Goal: Information Seeking & Learning: Compare options

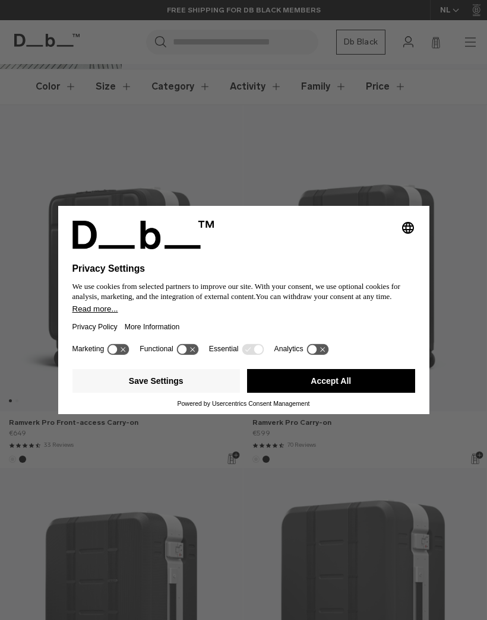
click at [97, 393] on button "Save Settings" at bounding box center [156, 381] width 168 height 24
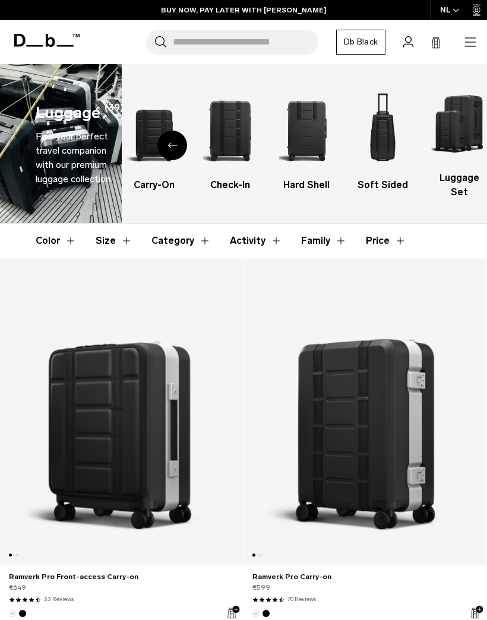
click at [384, 135] on img "5 / 6" at bounding box center [382, 130] width 55 height 83
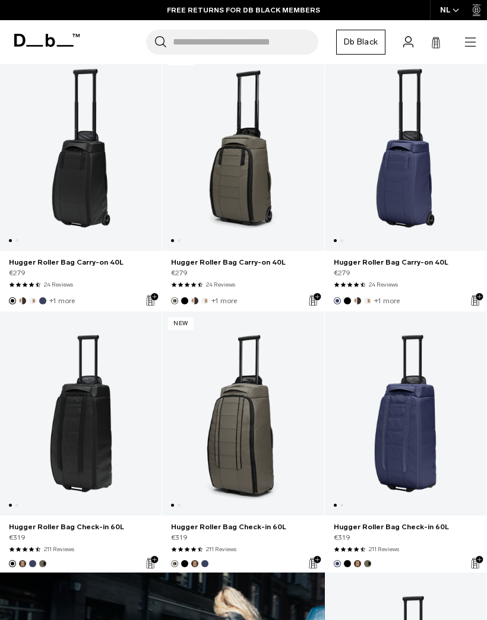
scroll to position [172, 0]
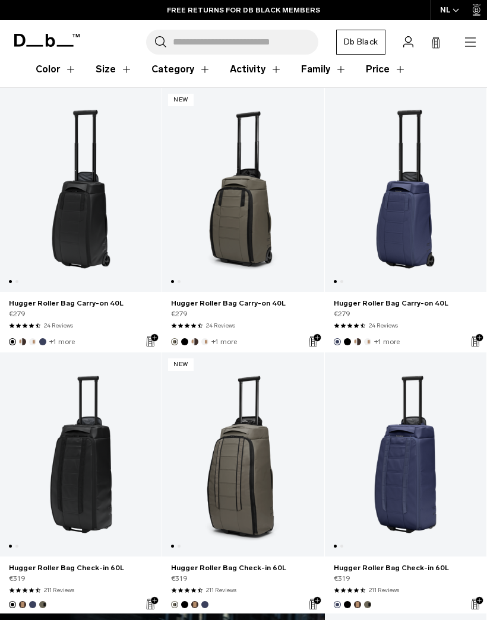
click at [61, 240] on link "Hugger Roller Bag Carry-on 40L" at bounding box center [80, 190] width 161 height 204
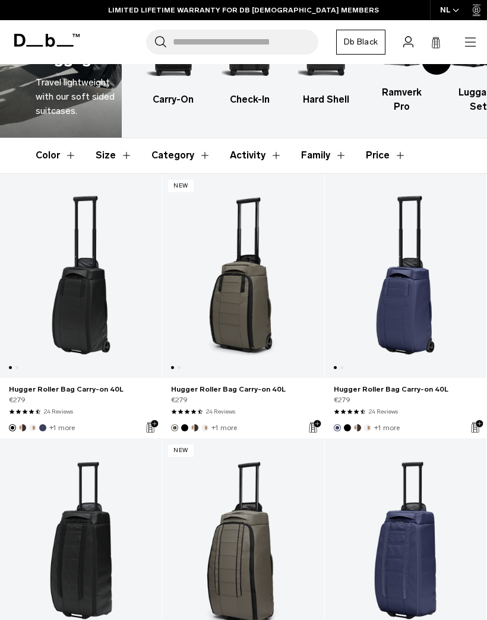
scroll to position [0, 0]
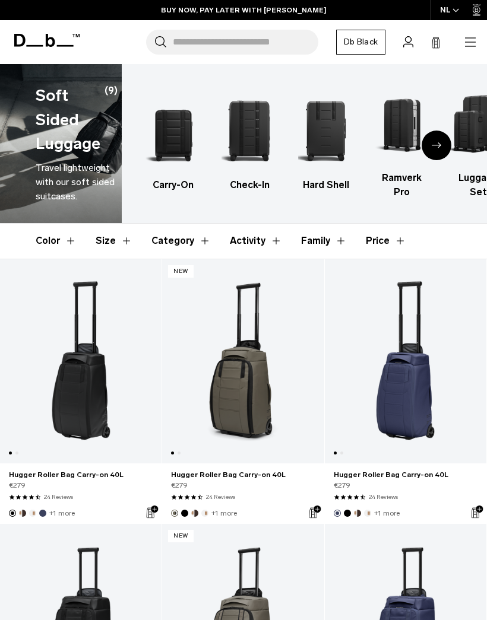
click at [463, 42] on icon "button" at bounding box center [470, 42] width 14 height 14
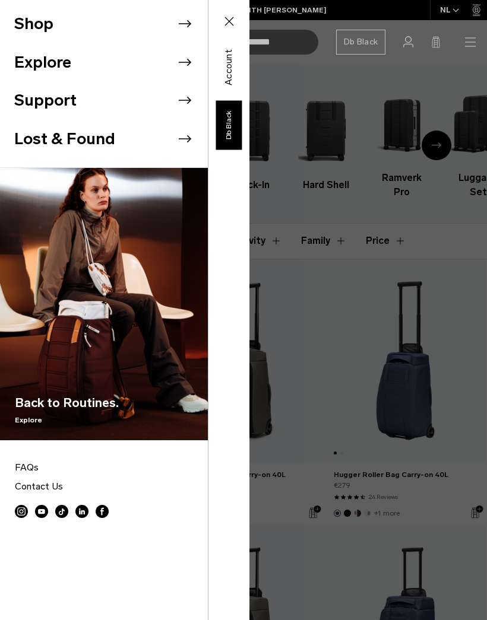
click at [37, 30] on button "Shop" at bounding box center [33, 24] width 39 height 24
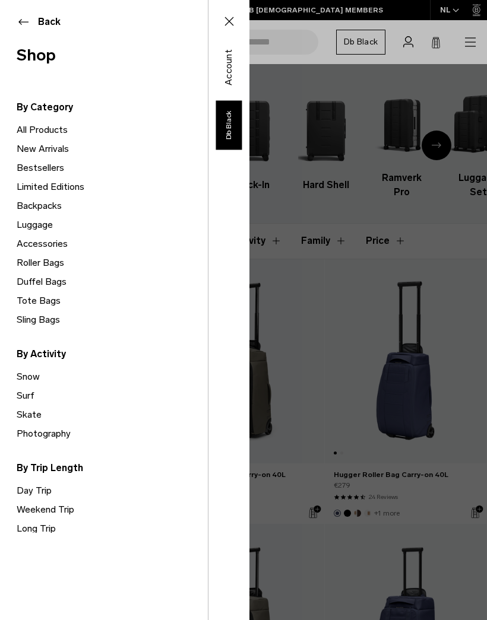
click at [27, 205] on link "Backpacks" at bounding box center [112, 206] width 191 height 19
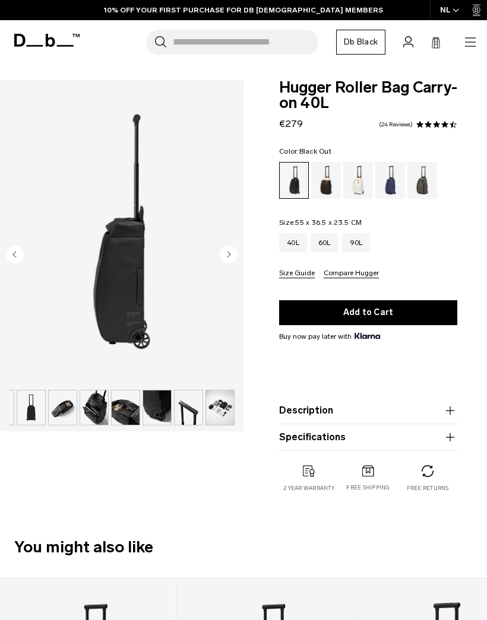
scroll to position [0, 118]
click at [73, 407] on img "button" at bounding box center [63, 408] width 28 height 34
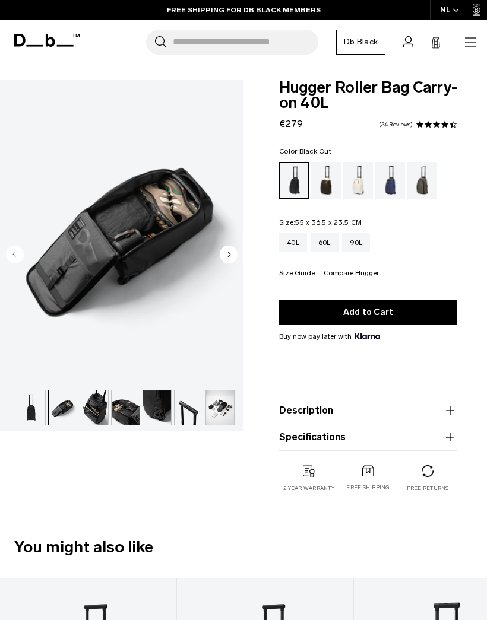
click at [98, 405] on img "button" at bounding box center [94, 408] width 28 height 34
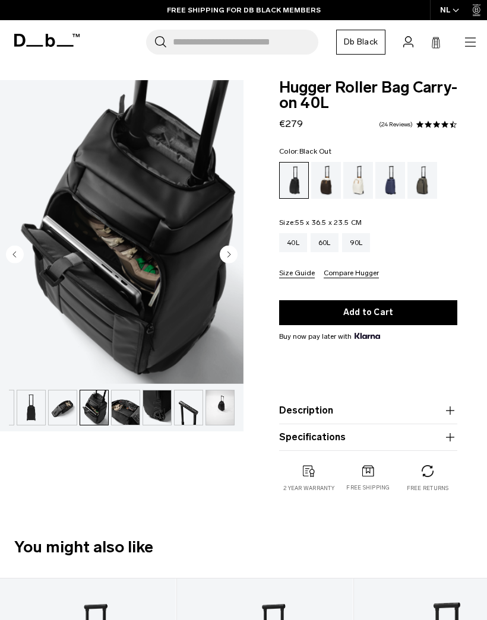
click at [137, 400] on img "button" at bounding box center [126, 408] width 28 height 34
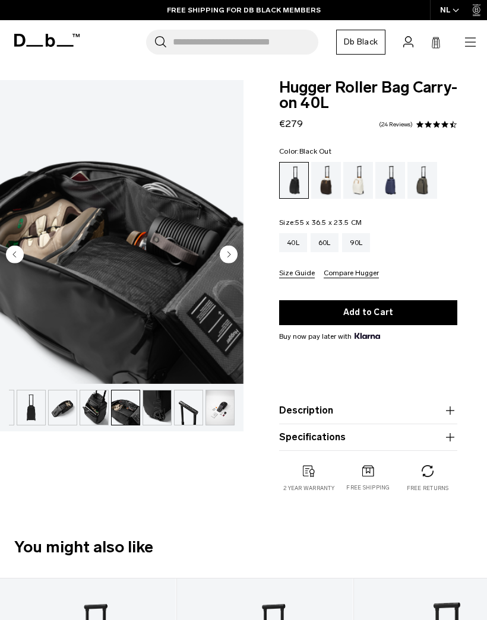
click at [159, 397] on img "button" at bounding box center [157, 408] width 28 height 34
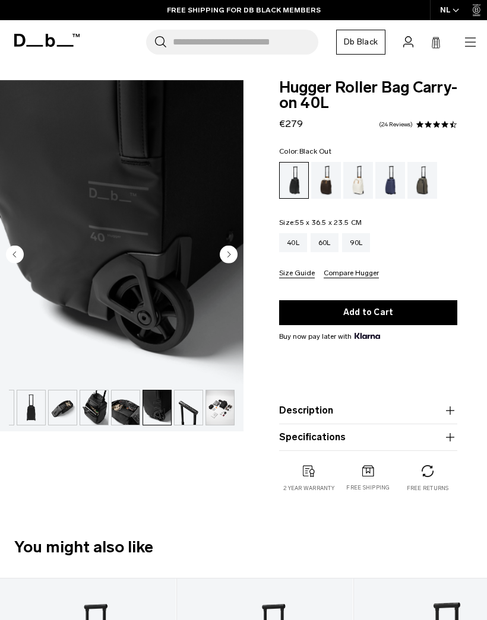
click at [167, 383] on img "9 / 11" at bounding box center [121, 232] width 243 height 304
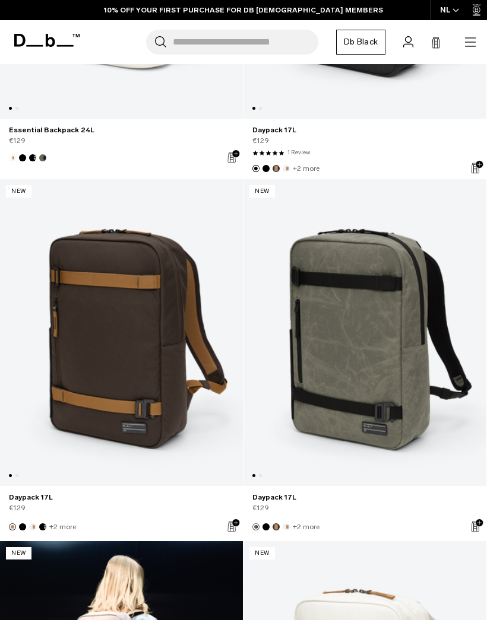
scroll to position [5250, 0]
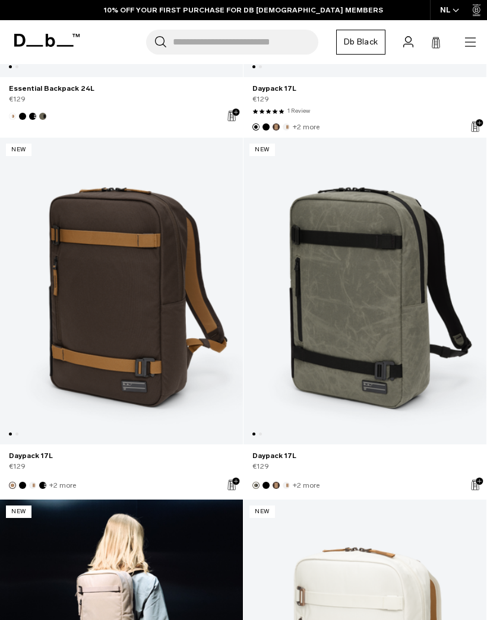
click at [59, 370] on link "Daypack 17L" at bounding box center [121, 291] width 243 height 307
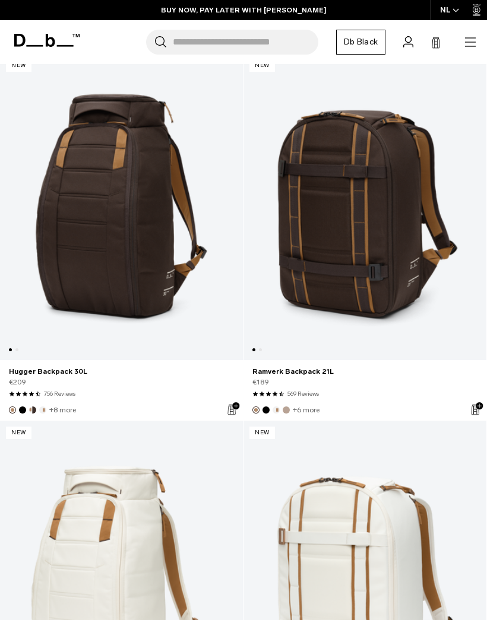
scroll to position [939, 0]
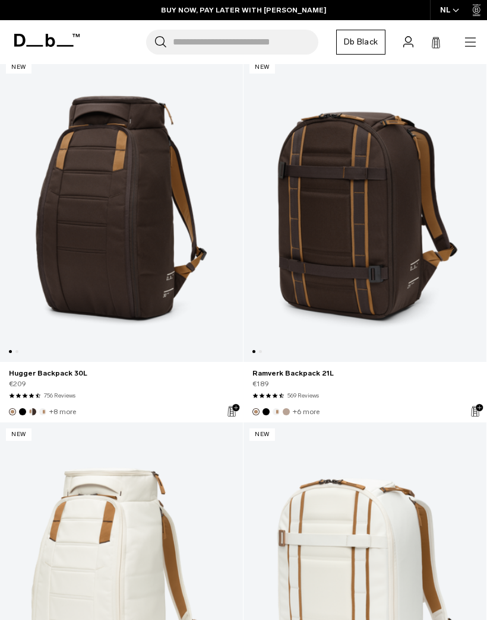
click at [376, 221] on link "Ramverk Backpack 21L" at bounding box center [364, 208] width 243 height 307
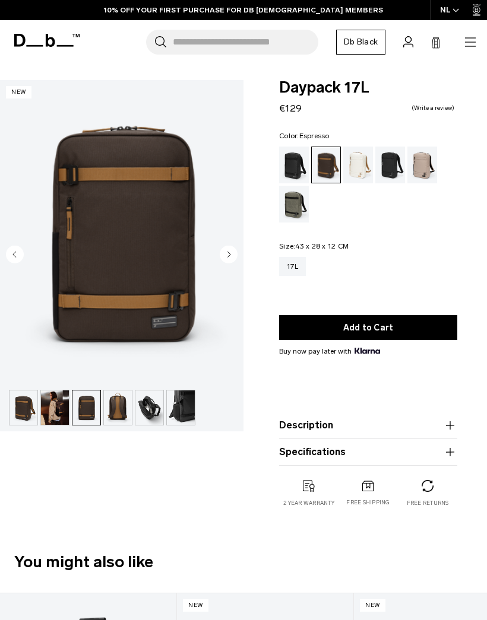
click at [221, 249] on icon "Next slide" at bounding box center [229, 255] width 18 height 18
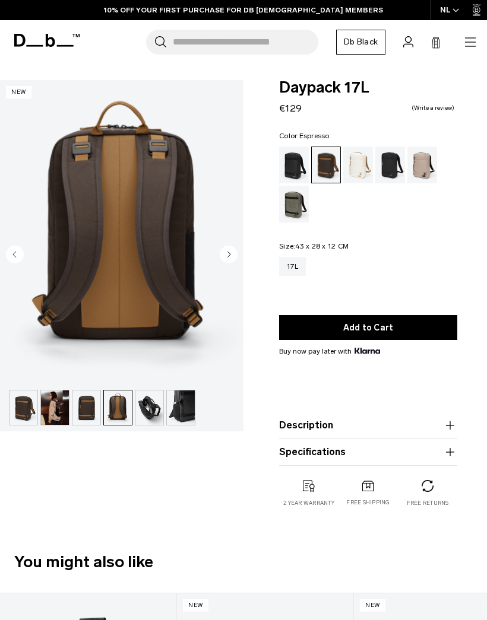
click at [225, 258] on circle "Next slide" at bounding box center [229, 255] width 18 height 18
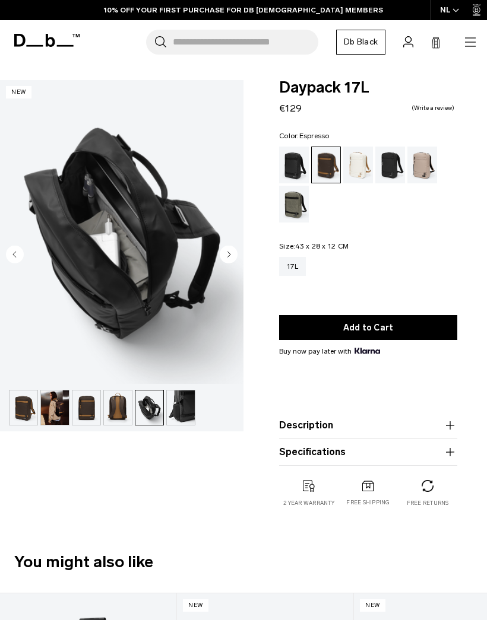
click at [225, 258] on circle "Next slide" at bounding box center [229, 255] width 18 height 18
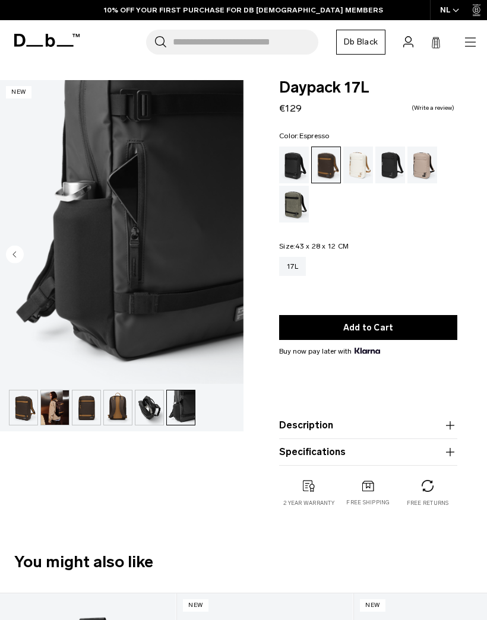
click at [18, 262] on circle "Previous slide" at bounding box center [15, 255] width 18 height 18
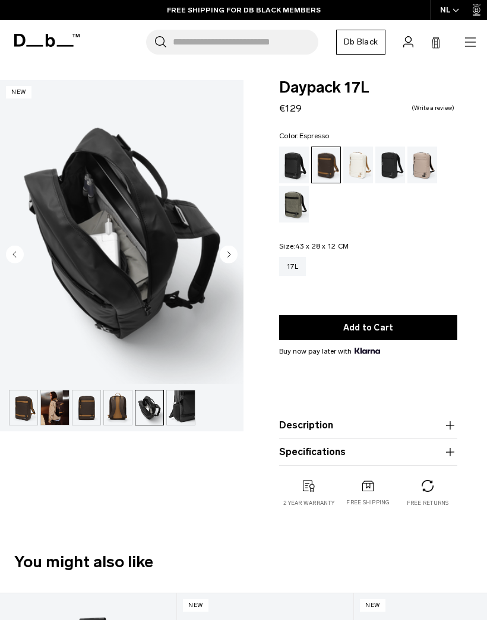
click at [228, 257] on icon "Next slide" at bounding box center [229, 254] width 3 height 5
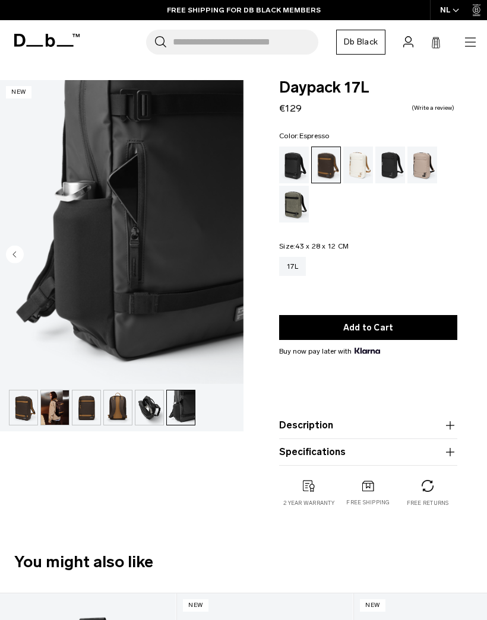
click at [226, 258] on img "6 / 6" at bounding box center [121, 232] width 243 height 304
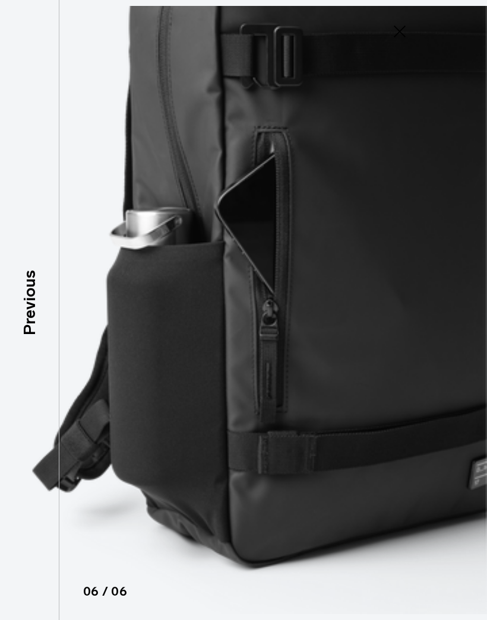
click at [29, 248] on div "Previous" at bounding box center [29, 310] width 59 height 620
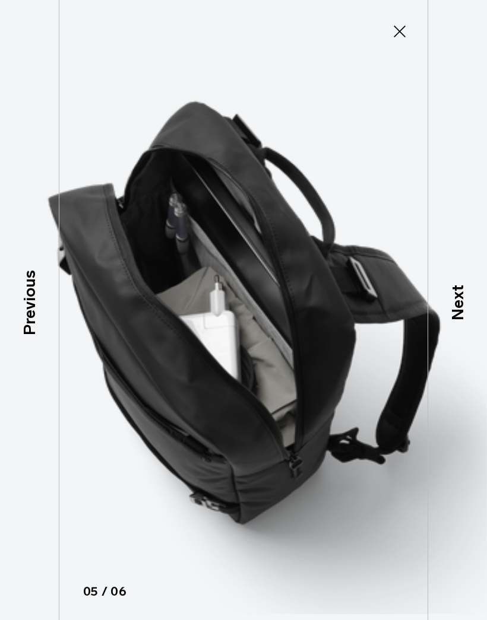
click at [400, 36] on icon at bounding box center [399, 31] width 19 height 19
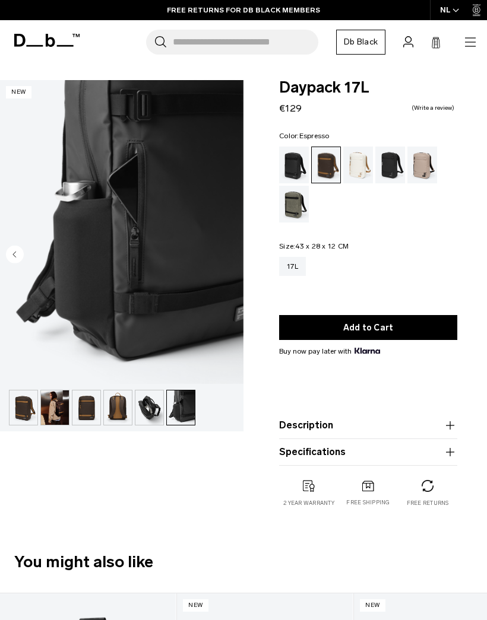
click at [24, 405] on img "button" at bounding box center [23, 408] width 28 height 34
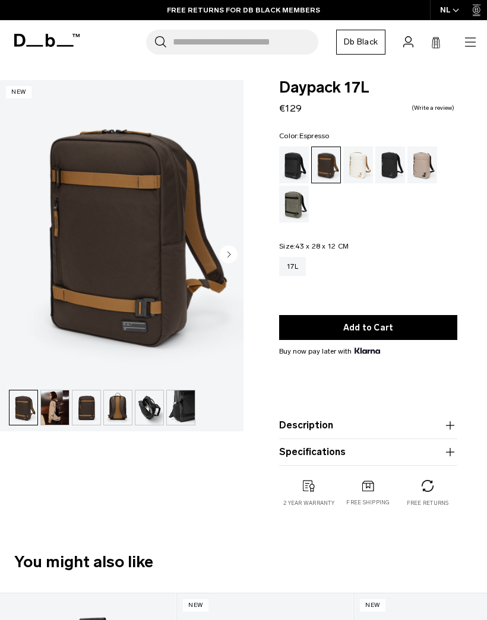
click at [63, 410] on img "button" at bounding box center [55, 408] width 28 height 34
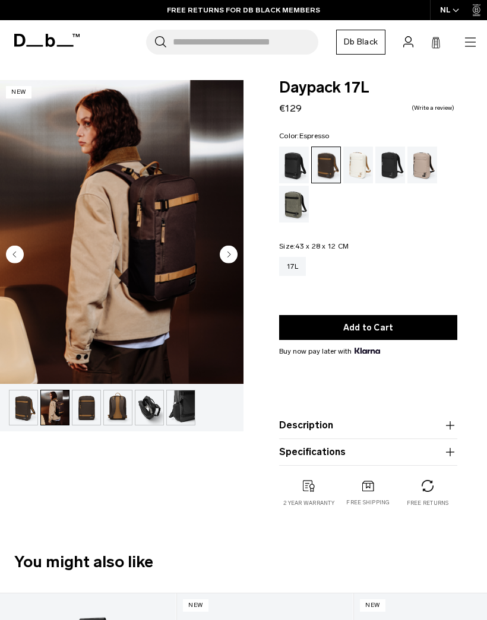
click at [150, 404] on img "button" at bounding box center [149, 408] width 28 height 34
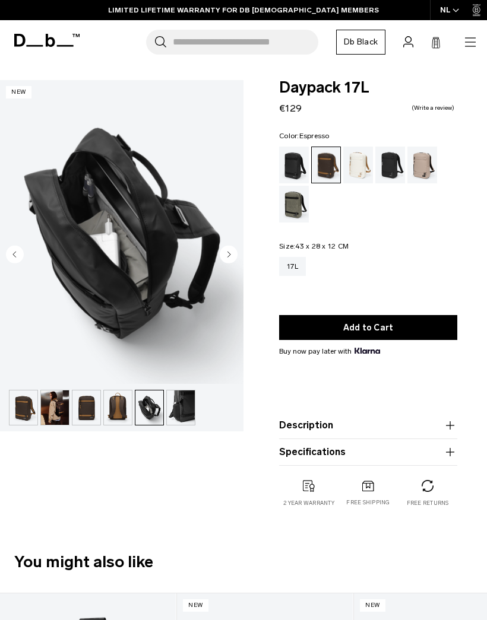
click at [99, 403] on img "button" at bounding box center [86, 408] width 28 height 34
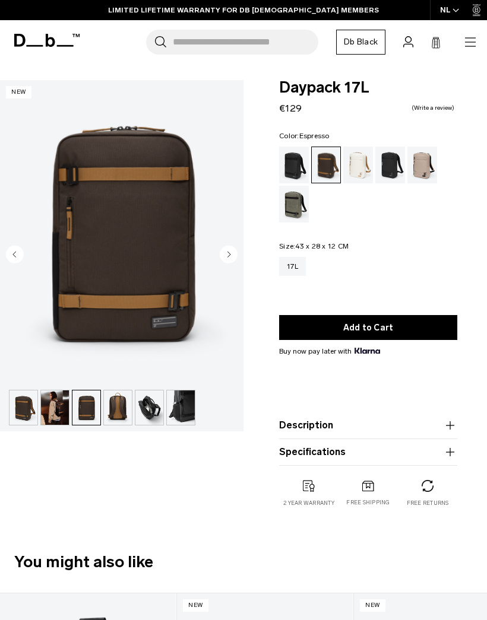
click at [75, 401] on img "button" at bounding box center [86, 408] width 28 height 34
click at [55, 404] on img "button" at bounding box center [55, 408] width 28 height 34
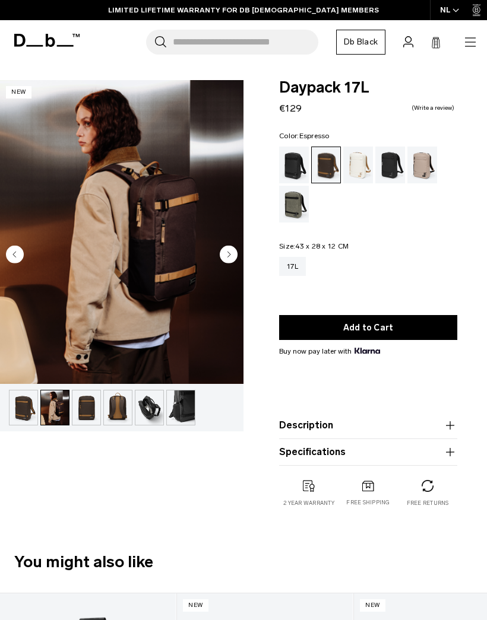
click at [31, 404] on img "button" at bounding box center [23, 408] width 28 height 34
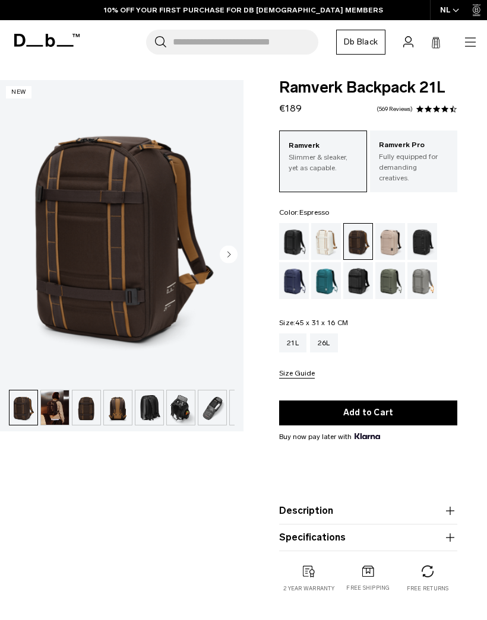
click at [53, 413] on img "button" at bounding box center [55, 408] width 28 height 34
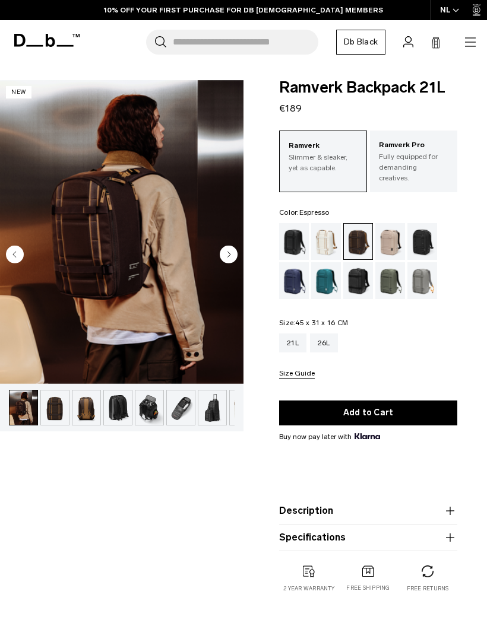
click at [84, 404] on img "button" at bounding box center [86, 408] width 28 height 34
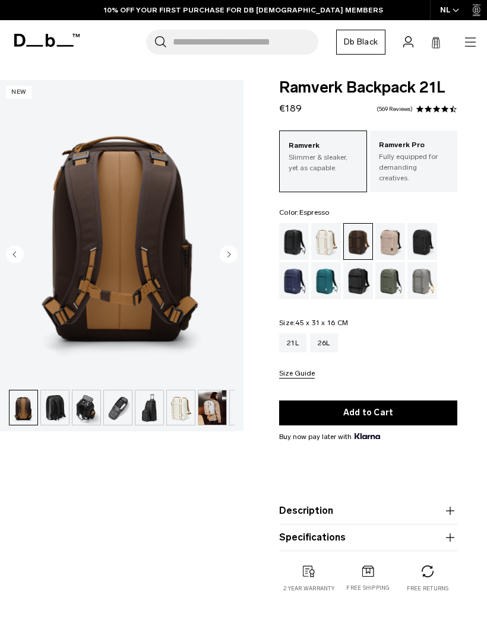
click at [90, 411] on img "button" at bounding box center [86, 408] width 28 height 34
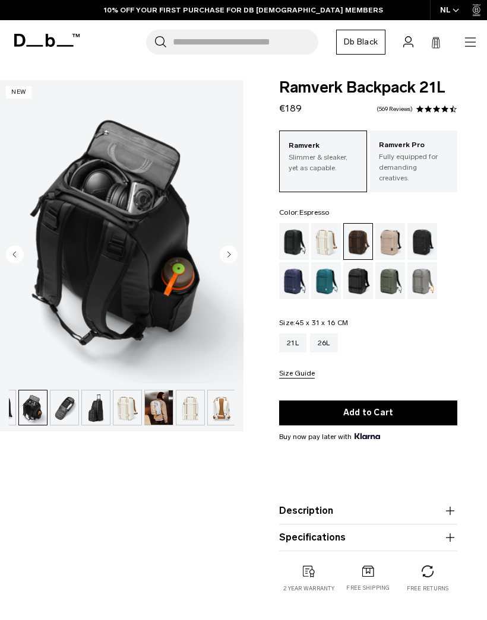
scroll to position [0, 157]
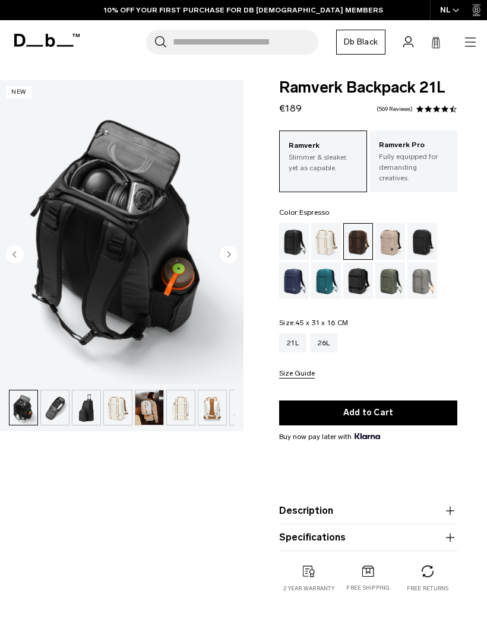
click at [88, 405] on img "button" at bounding box center [86, 408] width 28 height 34
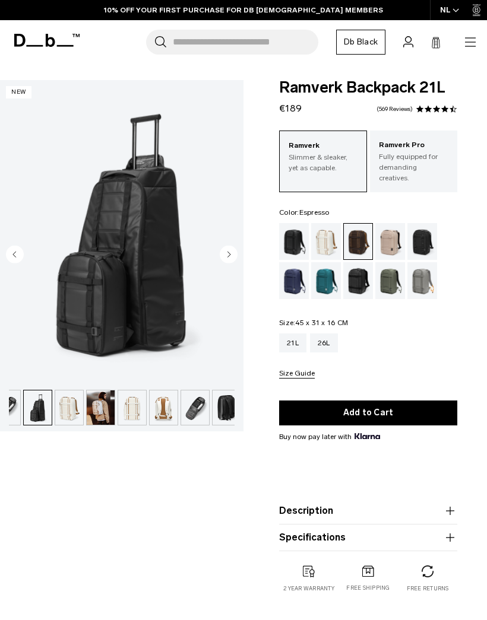
scroll to position [0, 220]
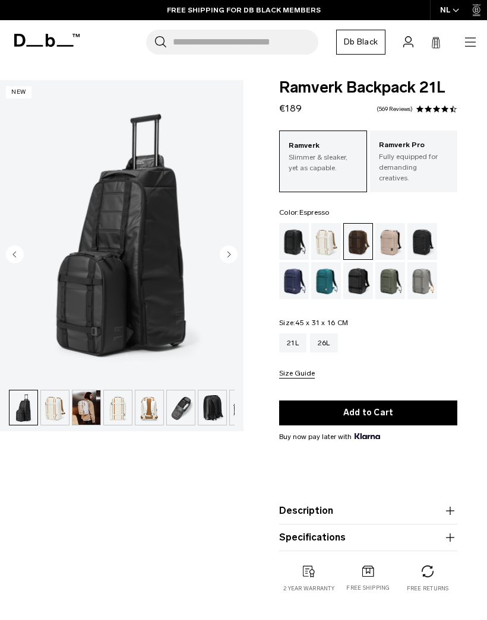
click at [94, 407] on img "button" at bounding box center [86, 408] width 28 height 34
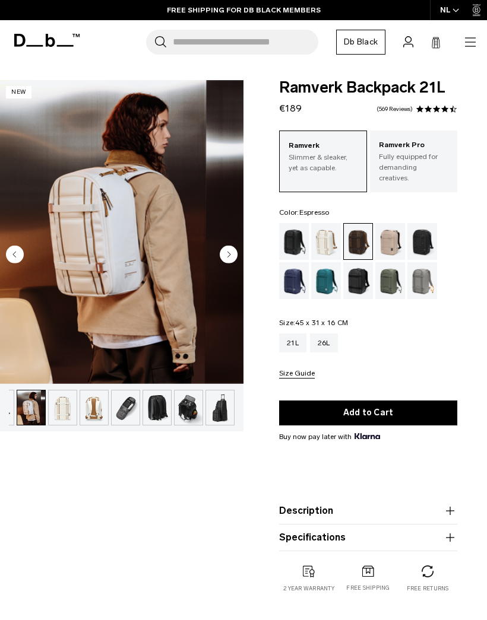
scroll to position [0, 6]
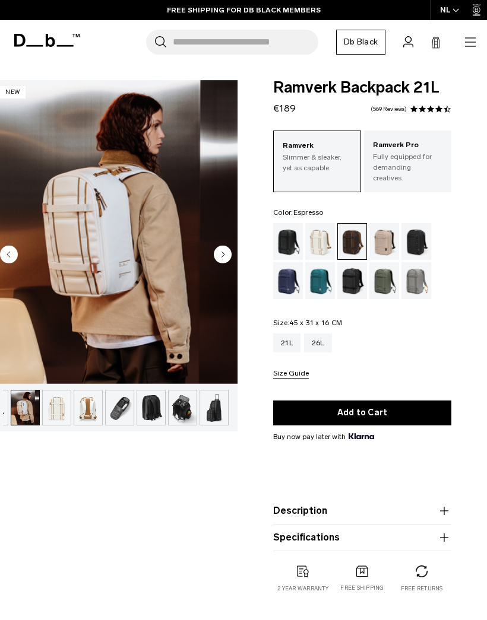
click at [123, 408] on img "button" at bounding box center [120, 408] width 28 height 34
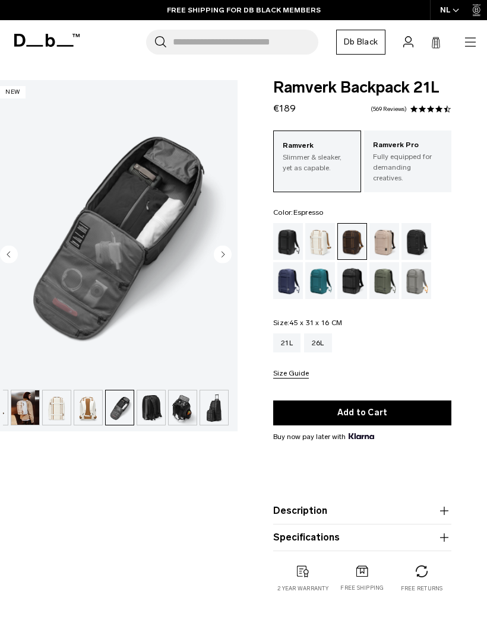
click at [150, 398] on img "button" at bounding box center [151, 408] width 28 height 34
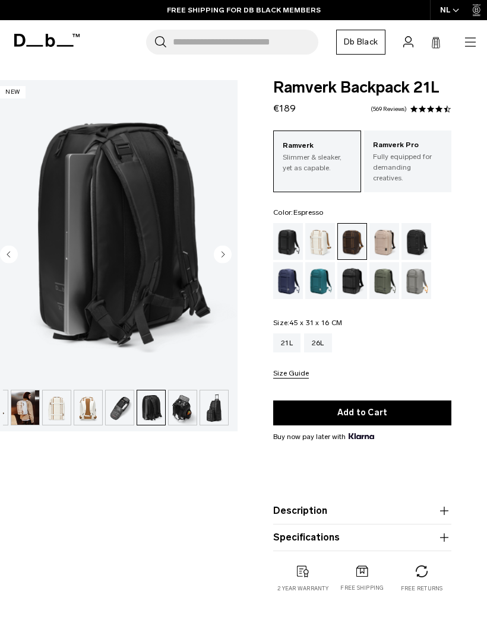
click at [182, 407] on img "button" at bounding box center [183, 408] width 28 height 34
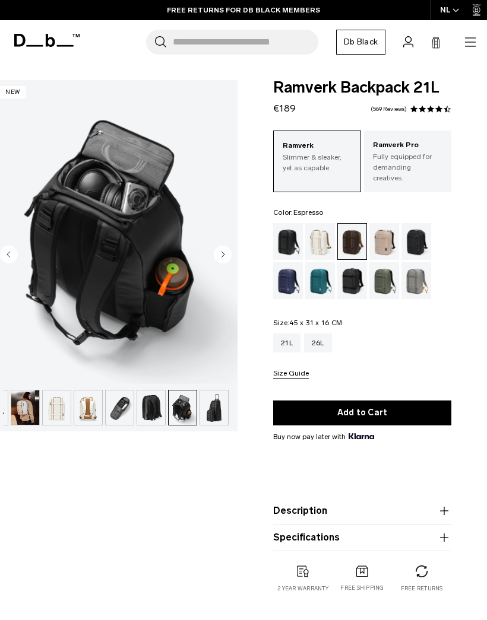
click at [155, 406] on img "button" at bounding box center [151, 408] width 28 height 34
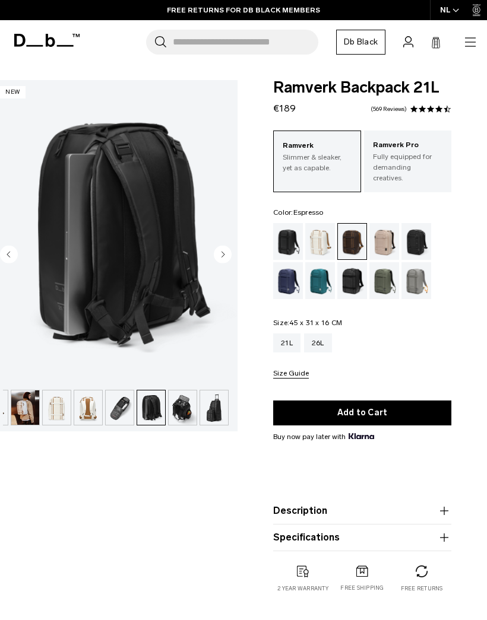
click at [179, 404] on img "button" at bounding box center [183, 408] width 28 height 34
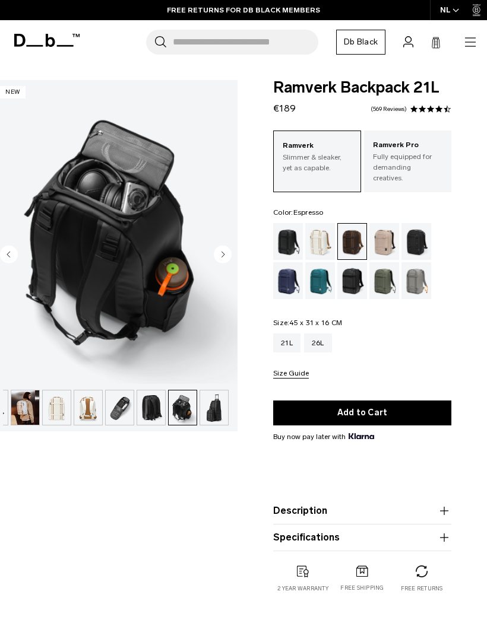
click at [203, 411] on img "button" at bounding box center [214, 408] width 28 height 34
